Goal: Use online tool/utility

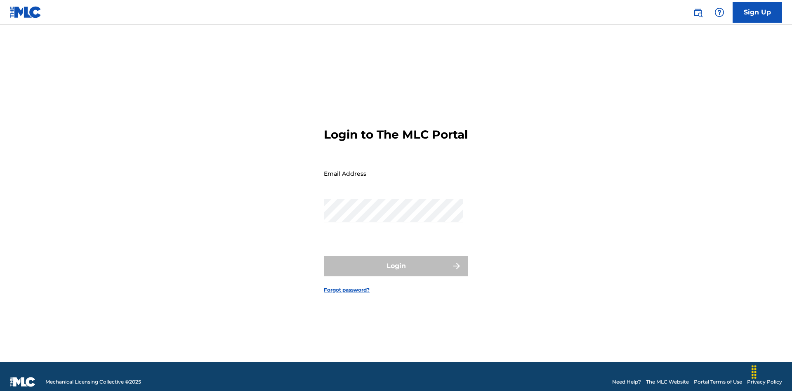
scroll to position [11, 0]
click at [393, 169] on input "Email Address" at bounding box center [393, 174] width 139 height 24
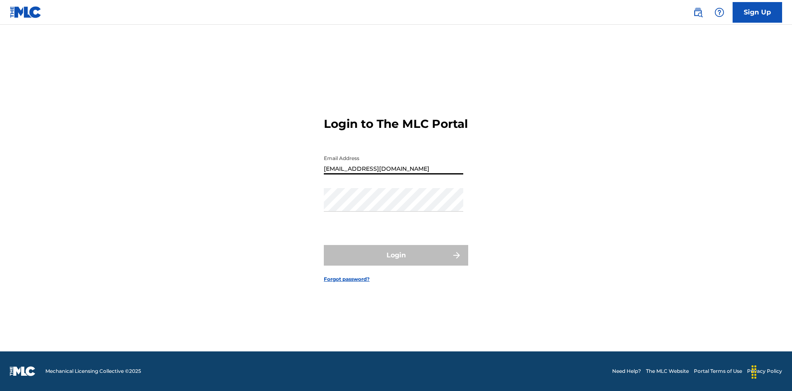
type input "[EMAIL_ADDRESS][DOMAIN_NAME]"
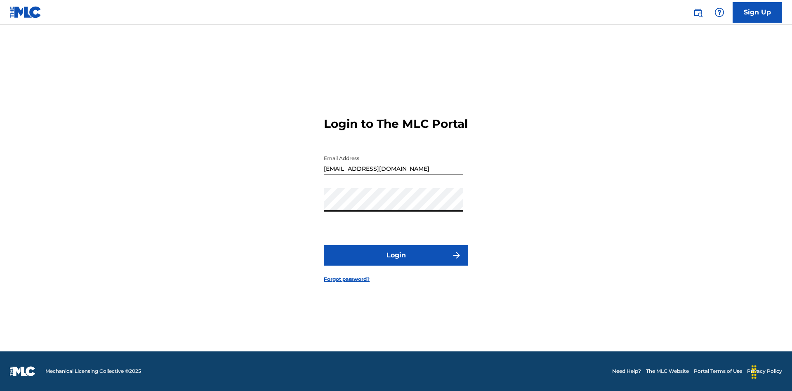
click at [396, 262] on button "Login" at bounding box center [396, 255] width 144 height 21
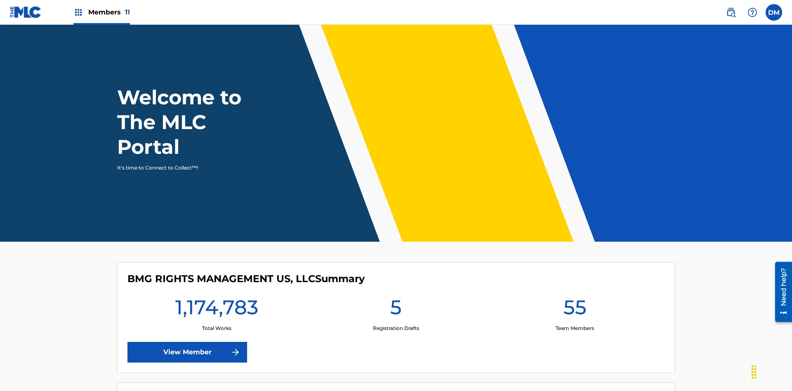
scroll to position [35, 0]
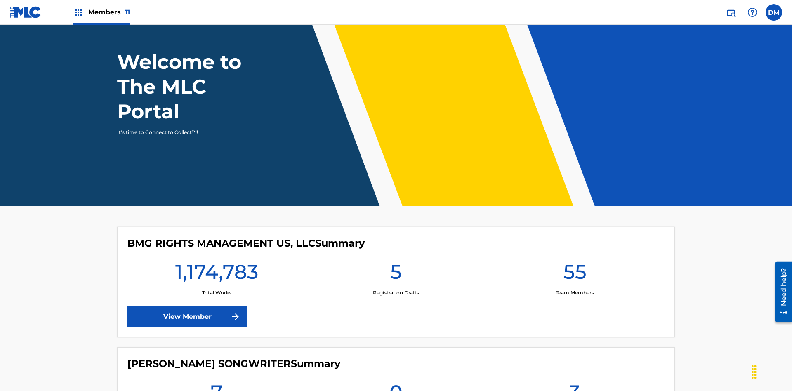
click at [101, 12] on span "Members 11" at bounding box center [109, 11] width 42 height 9
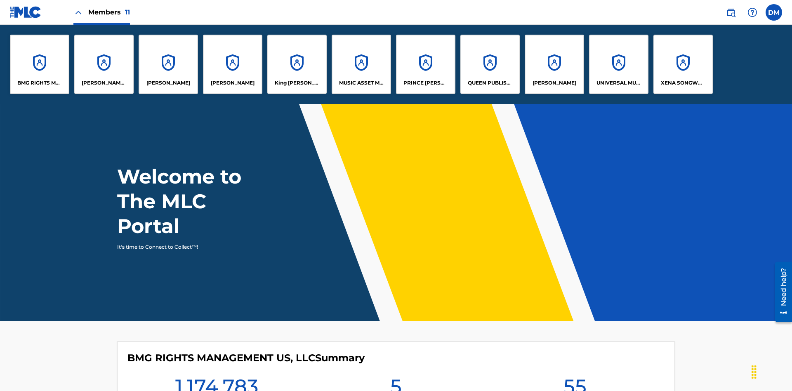
click at [296, 83] on p "King [PERSON_NAME]" at bounding box center [297, 82] width 45 height 7
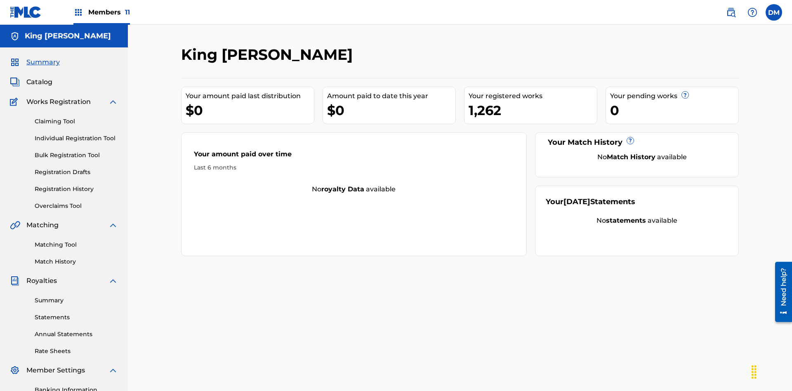
scroll to position [101, 0]
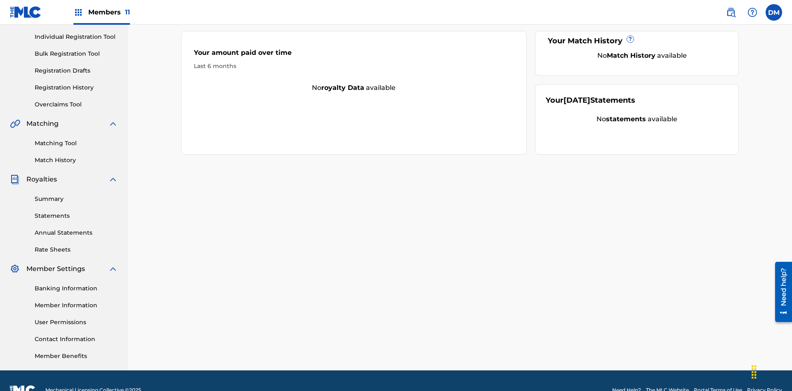
click at [76, 54] on link "Bulk Registration Tool" at bounding box center [76, 53] width 83 height 9
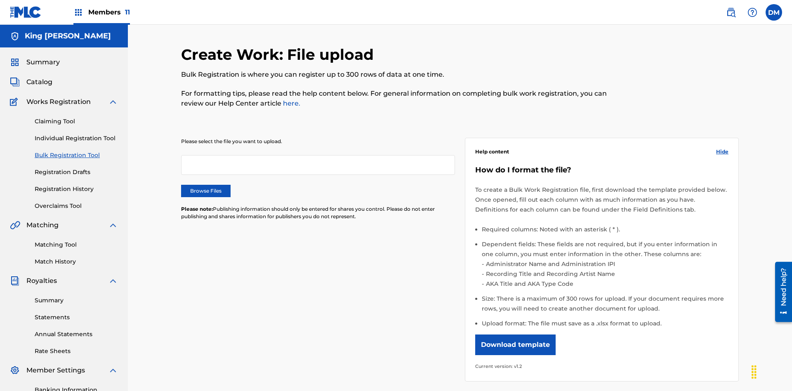
scroll to position [0, 181]
